Goal: Information Seeking & Learning: Find specific fact

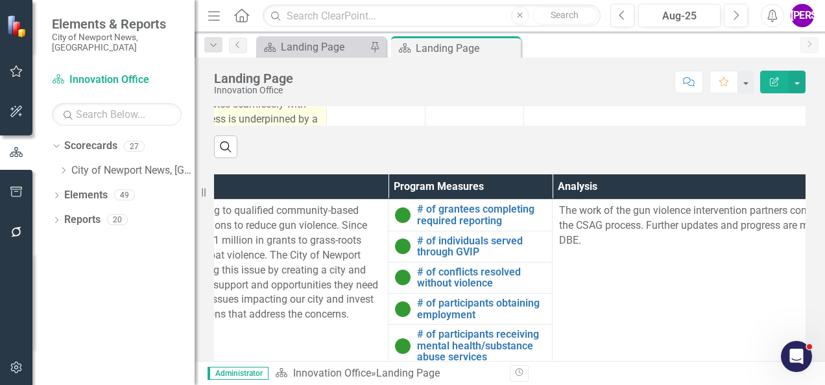
scroll to position [564, 0]
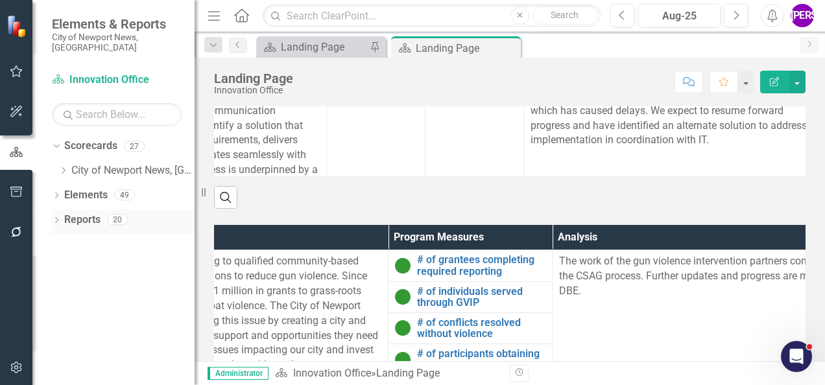
click at [80, 213] on link "Reports" at bounding box center [82, 220] width 36 height 15
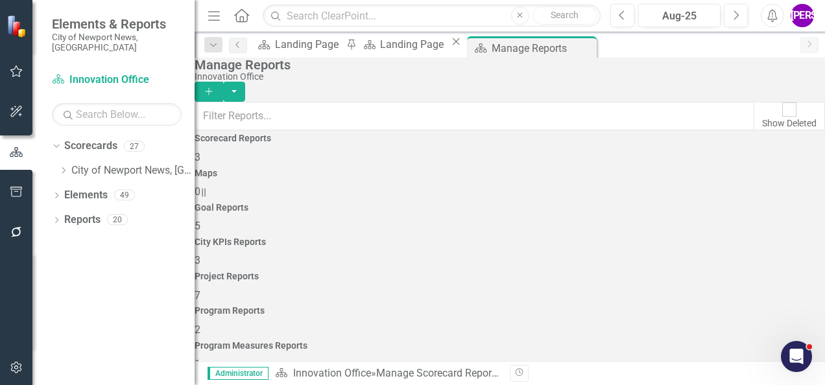
click at [664, 306] on div "Program Reports 2" at bounding box center [510, 321] width 631 height 31
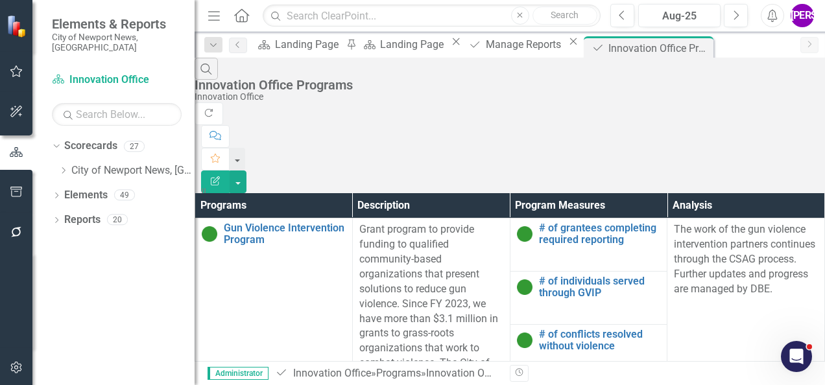
scroll to position [103, 0]
click at [505, 49] on div "Manage Reports" at bounding box center [525, 44] width 79 height 16
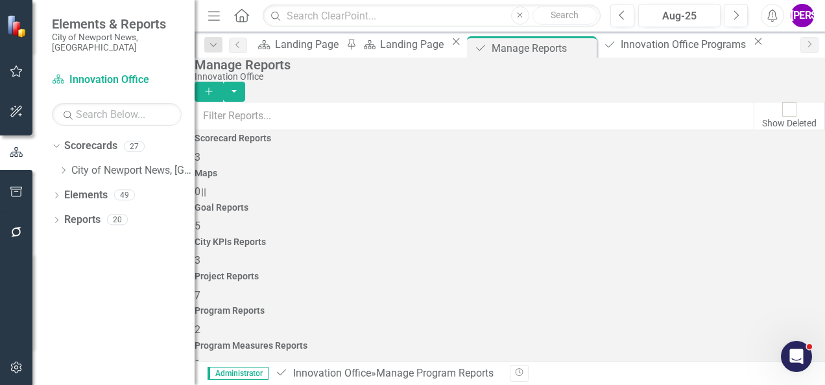
click at [614, 272] on div "Project Reports 7" at bounding box center [510, 287] width 631 height 31
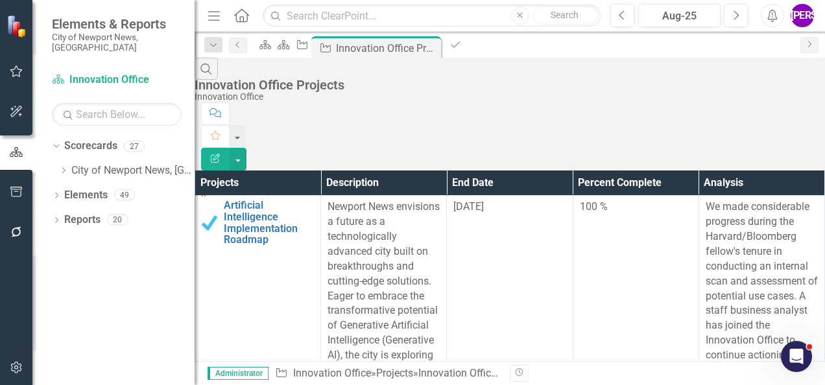
scroll to position [1599, 0]
click at [462, 50] on icon "Program" at bounding box center [455, 45] width 13 height 10
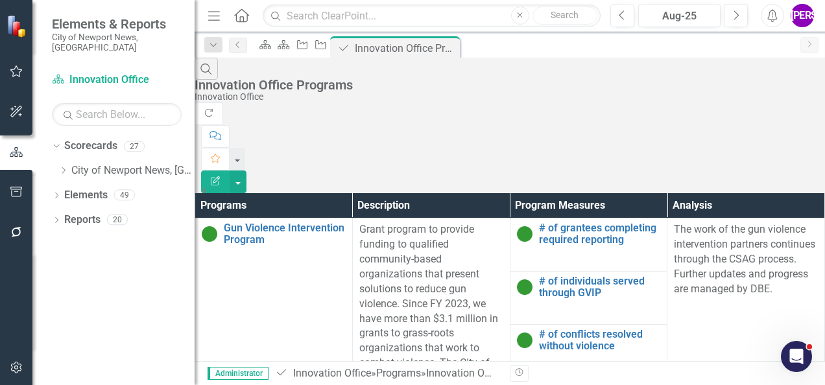
scroll to position [324, 0]
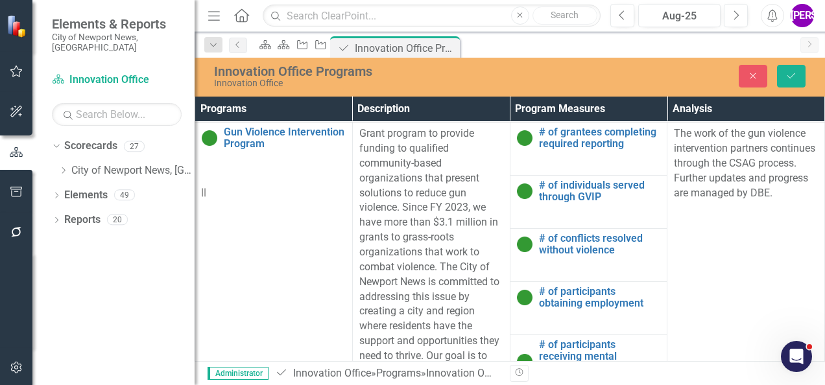
scroll to position [389, 0]
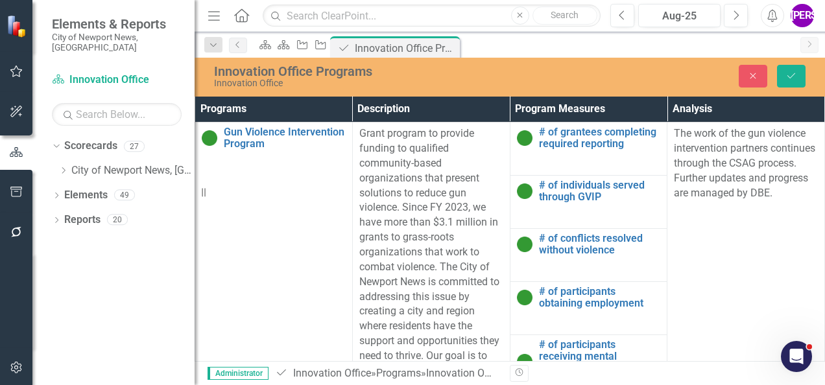
click at [789, 75] on icon "Save" at bounding box center [792, 75] width 12 height 9
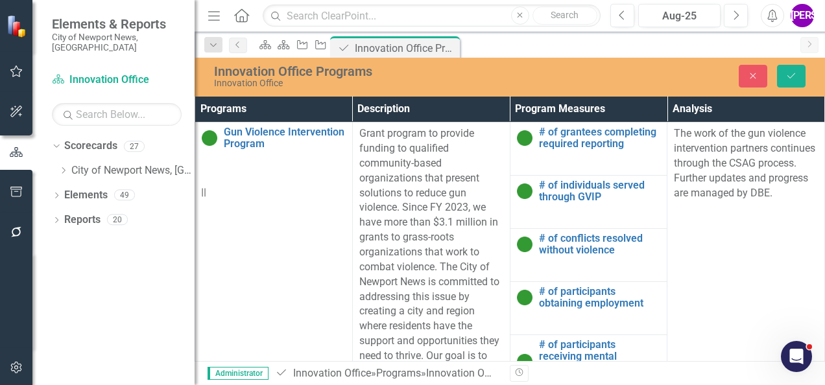
scroll to position [454, 0]
drag, startPoint x: 1358, startPoint y: 925, endPoint x: 801, endPoint y: 771, distance: 577.7
copy p "The Innovation Office is currently supporting 8 grant development requests with…"
click at [754, 67] on button "Close" at bounding box center [753, 76] width 29 height 23
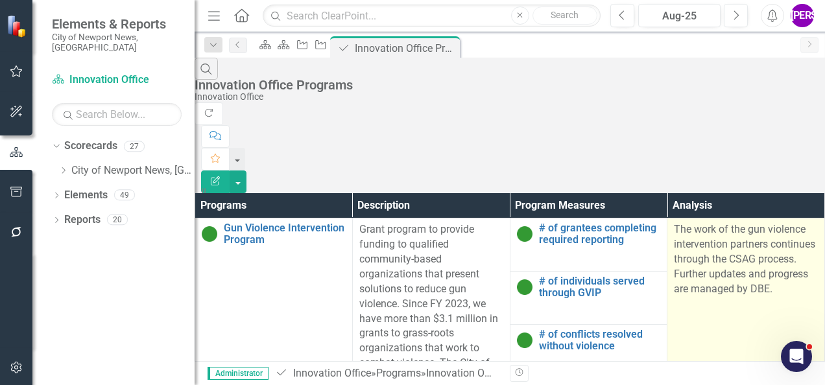
scroll to position [260, 0]
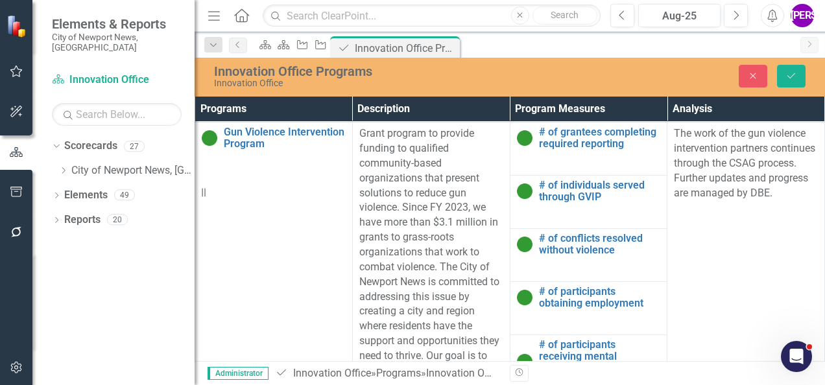
scroll to position [324, 0]
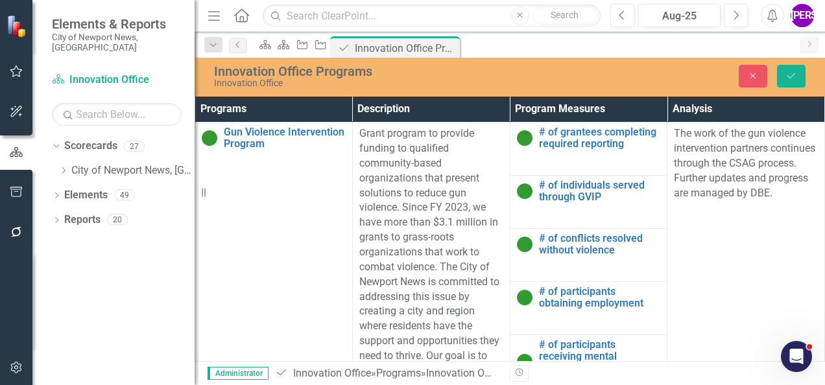
drag, startPoint x: 793, startPoint y: 505, endPoint x: 817, endPoint y: 584, distance: 82.1
copy p "We recently completed a successful implementation of an AI meeting minute tool …"
click at [758, 79] on icon "Close" at bounding box center [753, 75] width 12 height 9
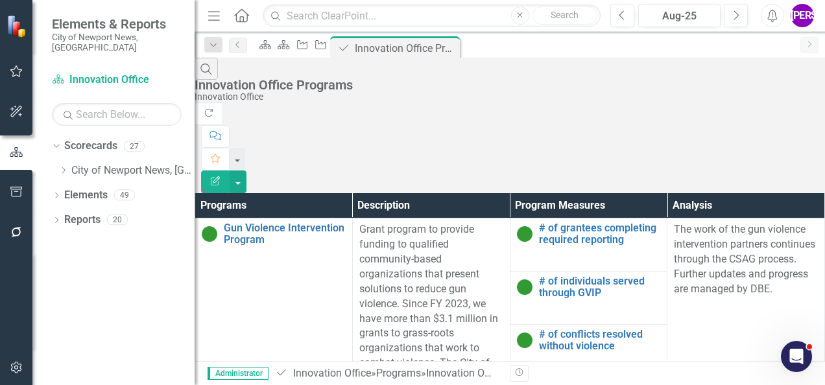
scroll to position [0, 0]
click at [327, 49] on icon "Project" at bounding box center [320, 45] width 13 height 10
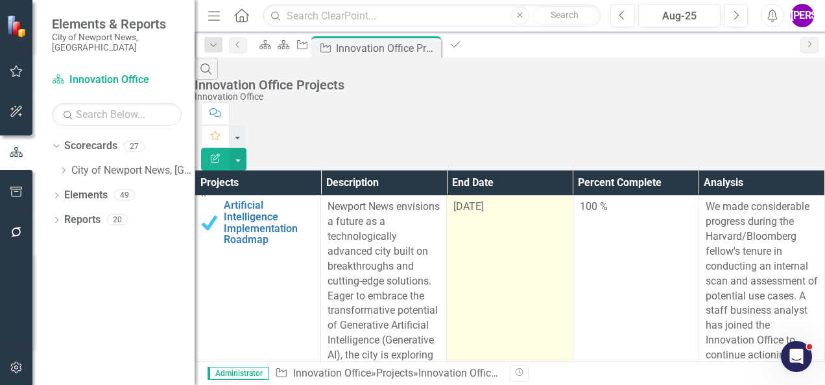
scroll to position [649, 0]
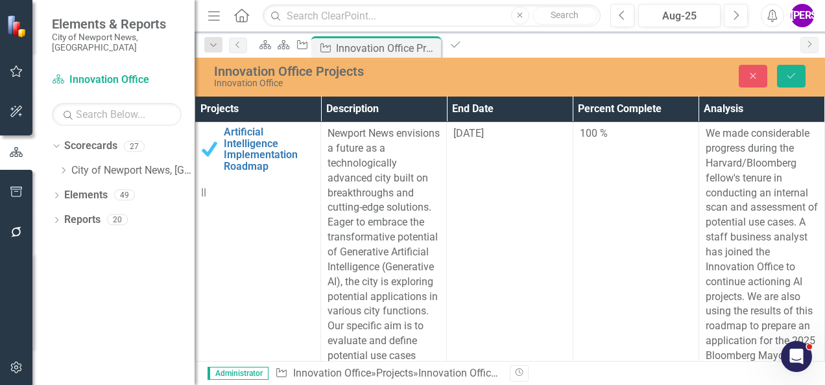
scroll to position [834, 0]
drag, startPoint x: 1392, startPoint y: 1229, endPoint x: 809, endPoint y: 1230, distance: 583.3
copy p "A policy document and supporting procedures have been created by a core team co…"
click at [672, 71] on div "Close Save" at bounding box center [693, 76] width 243 height 23
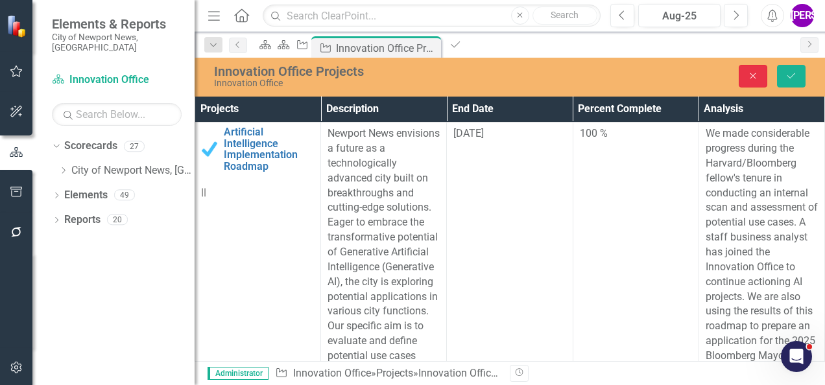
click at [749, 80] on icon "Close" at bounding box center [753, 75] width 12 height 9
